Goal: Task Accomplishment & Management: Complete application form

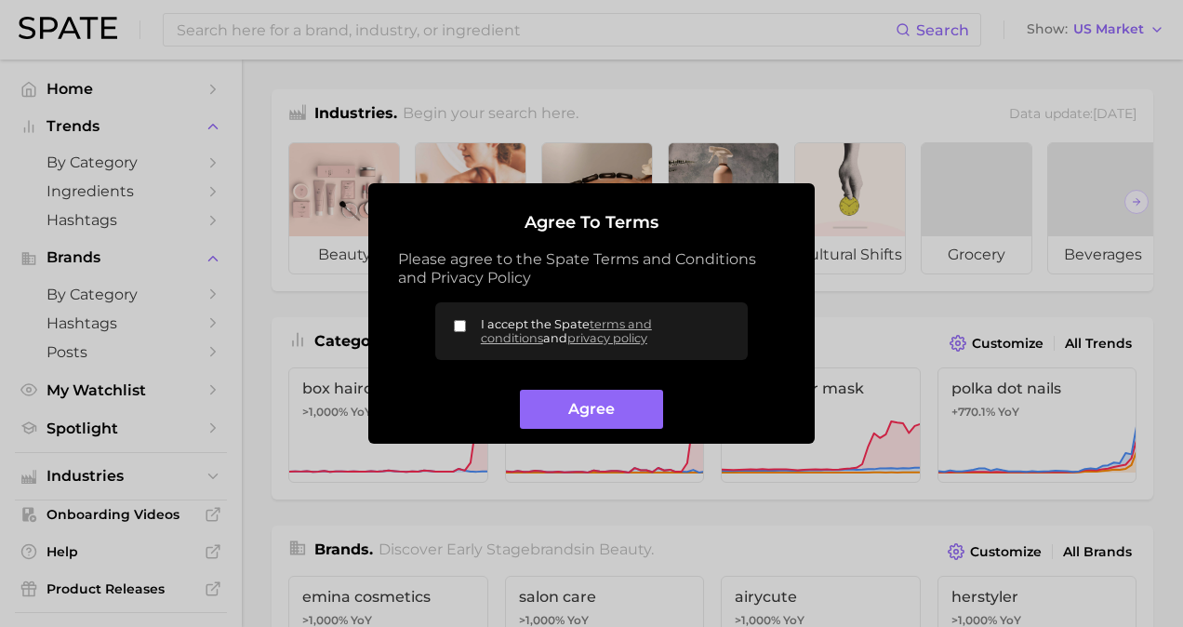
click at [467, 328] on label "I accept the Spate terms and conditions and privacy policy" at bounding box center [591, 331] width 313 height 58
click at [466, 328] on input "I accept the Spate terms and conditions and privacy policy" at bounding box center [460, 326] width 12 height 12
checkbox input "true"
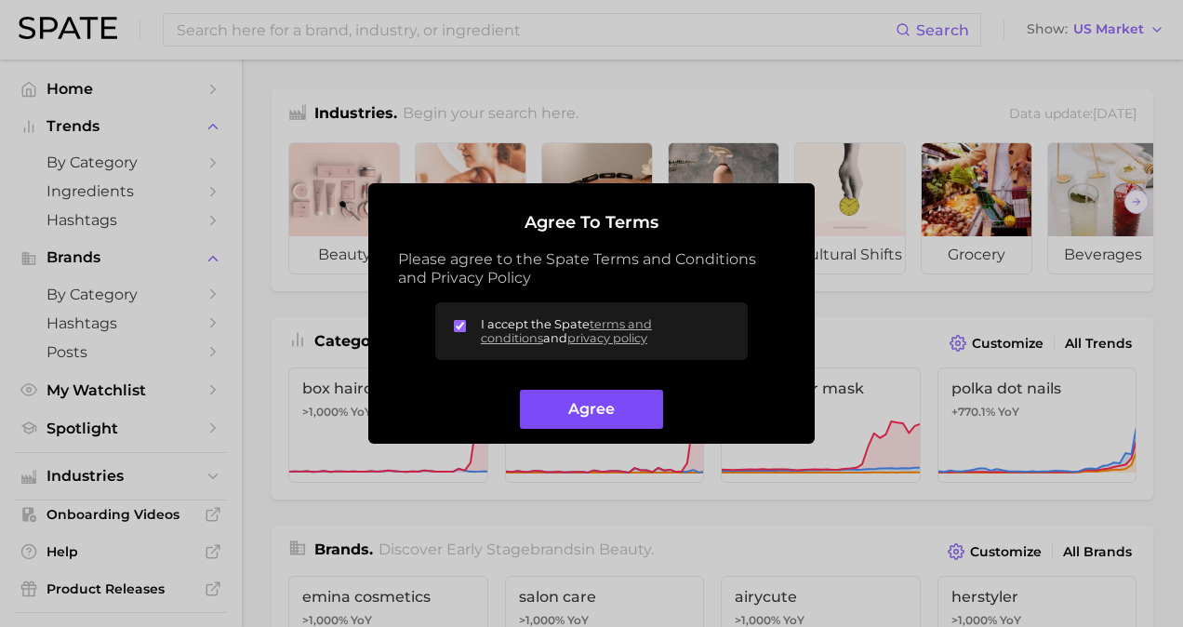
click at [550, 403] on button "Agree" at bounding box center [591, 410] width 142 height 40
